Goal: Information Seeking & Learning: Learn about a topic

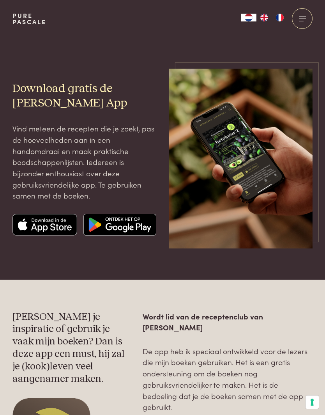
click at [299, 16] on div at bounding box center [302, 18] width 21 height 21
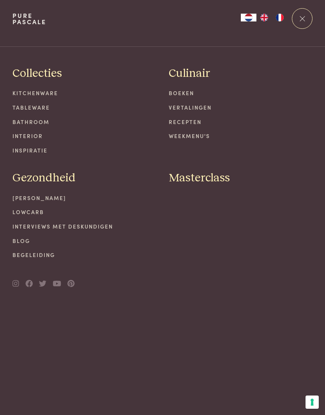
click at [91, 227] on link "Interviews met deskundigen" at bounding box center [84, 226] width 144 height 8
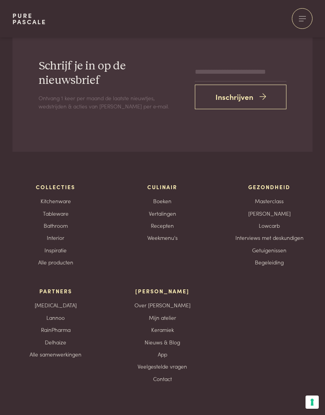
scroll to position [1000, 0]
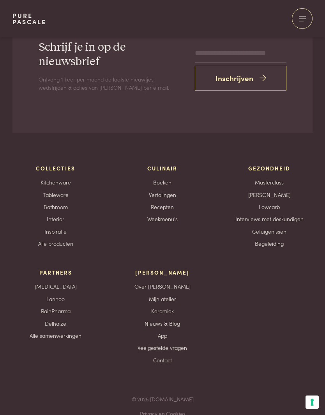
click at [183, 343] on link "Veelgestelde vragen" at bounding box center [163, 347] width 50 height 8
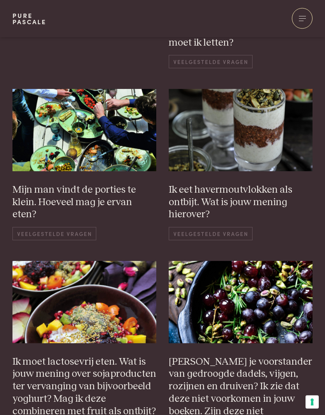
scroll to position [477, 0]
click at [226, 227] on span "Veelgestelde vragen" at bounding box center [211, 233] width 84 height 13
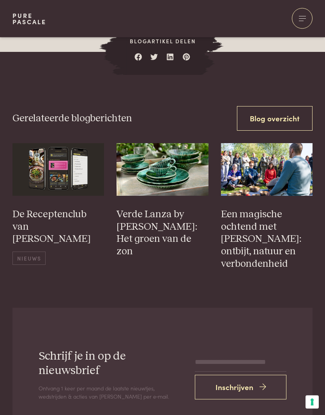
scroll to position [504, 0]
click at [267, 226] on h3 "Een magische ochtend met [PERSON_NAME]: ontbijt, natuur en verbondenheid" at bounding box center [267, 239] width 92 height 62
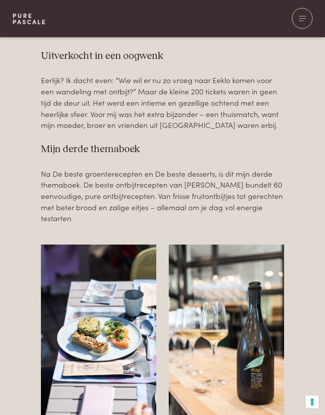
scroll to position [341, 0]
click at [277, 145] on h3 "Mijn derde themaboek" at bounding box center [162, 149] width 243 height 12
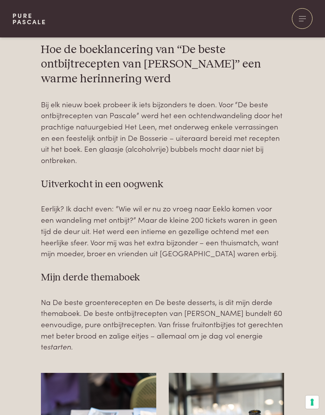
scroll to position [210, 0]
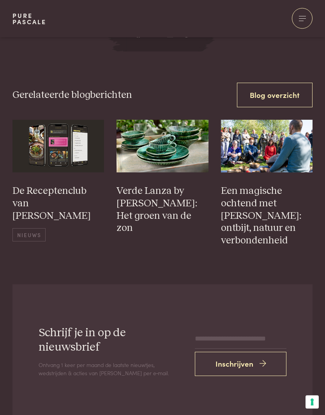
scroll to position [1953, 0]
click at [235, 83] on div "Gerelateerde blogberichten Blog overzicht De Receptenclub van [PERSON_NAME] Nie…" at bounding box center [162, 168] width 325 height 170
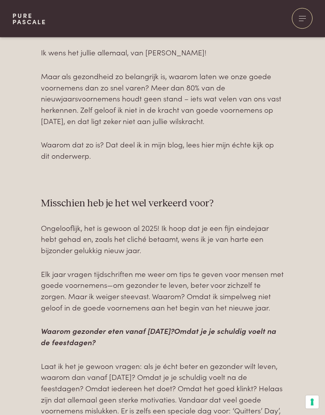
scroll to position [387, 0]
